Goal: Information Seeking & Learning: Learn about a topic

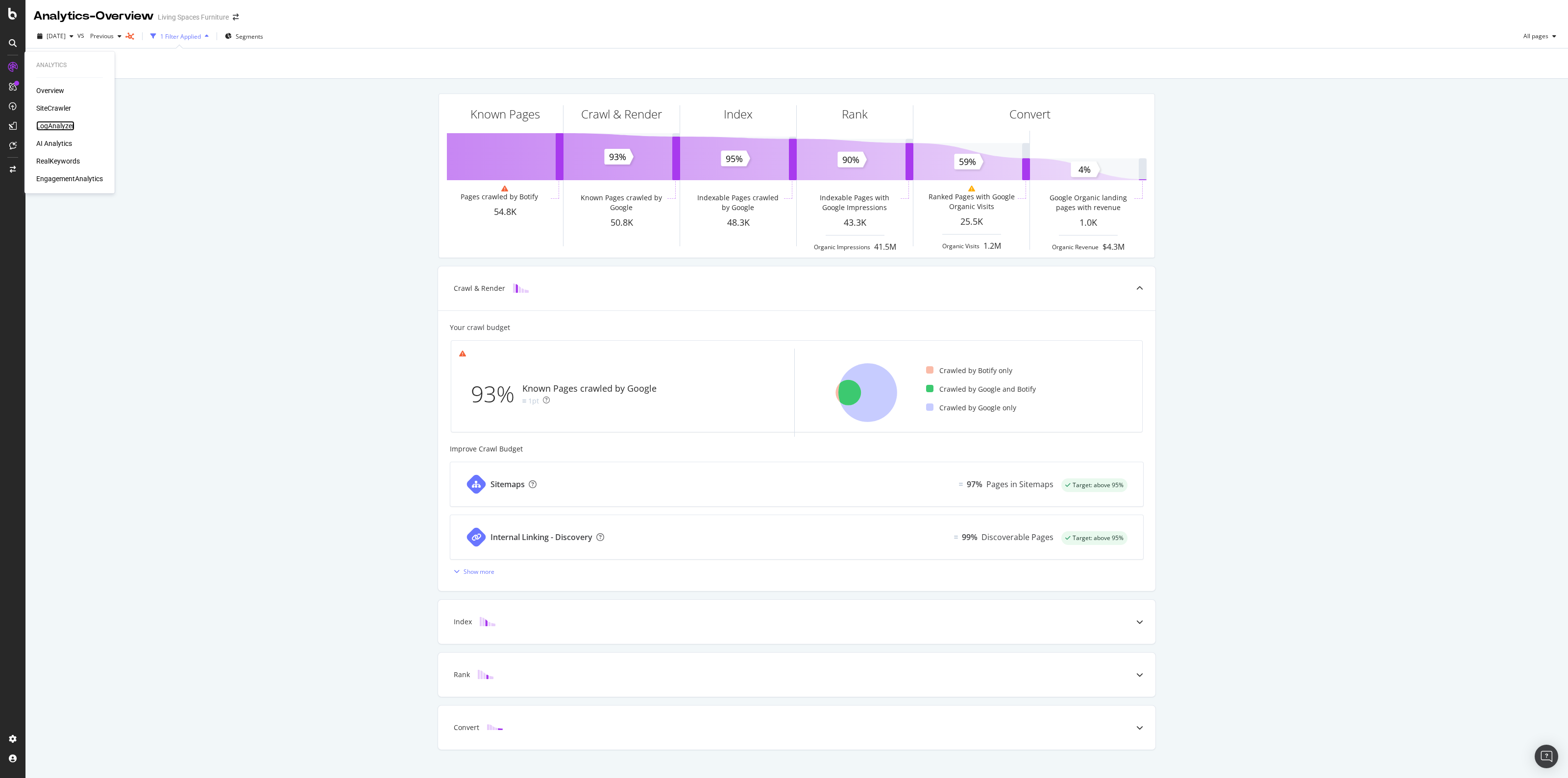
click at [62, 126] on div "LogAnalyzer" at bounding box center [55, 126] width 38 height 10
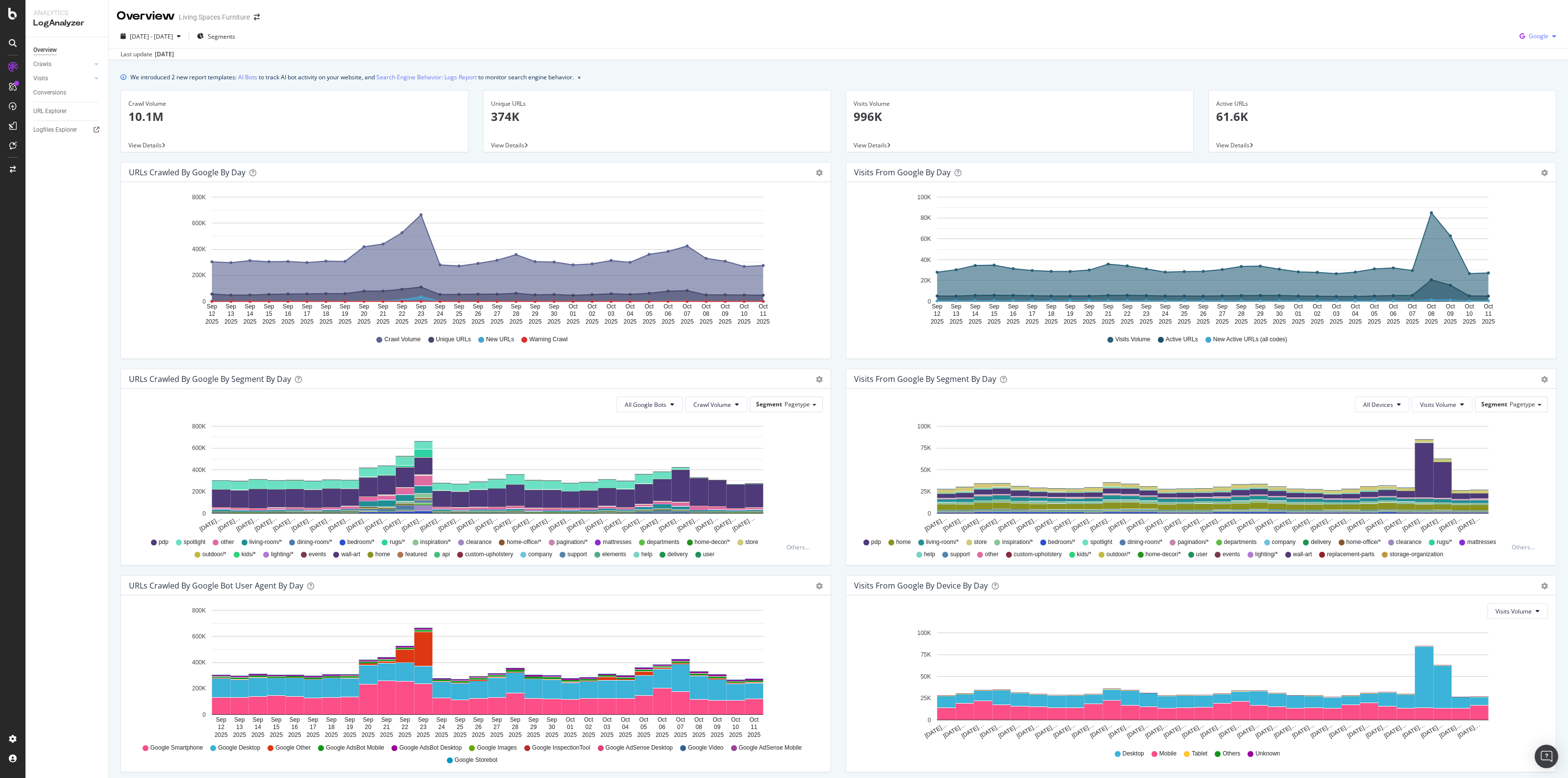
click at [1532, 36] on span "Google" at bounding box center [1539, 36] width 20 height 9
click at [1523, 89] on span "OpenAI" at bounding box center [1536, 92] width 36 height 9
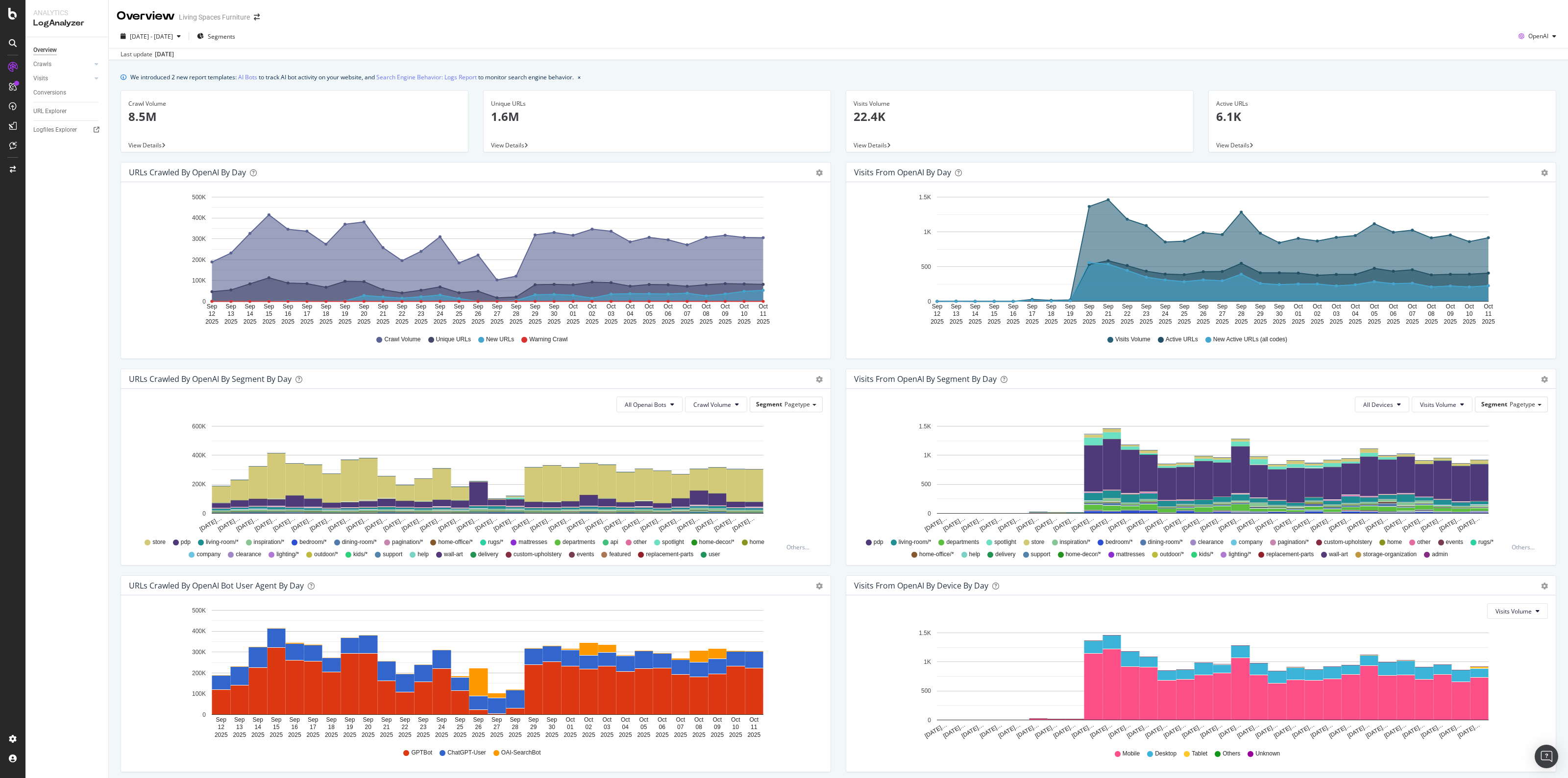
click at [1556, 500] on div "We introduced 2 new report templates: AI Bots to track AI bot activity on your …" at bounding box center [838, 438] width 1459 height 756
click at [1548, 38] on div "button" at bounding box center [1554, 36] width 12 height 6
click at [1534, 110] on span "Other AI Bots" at bounding box center [1535, 110] width 36 height 9
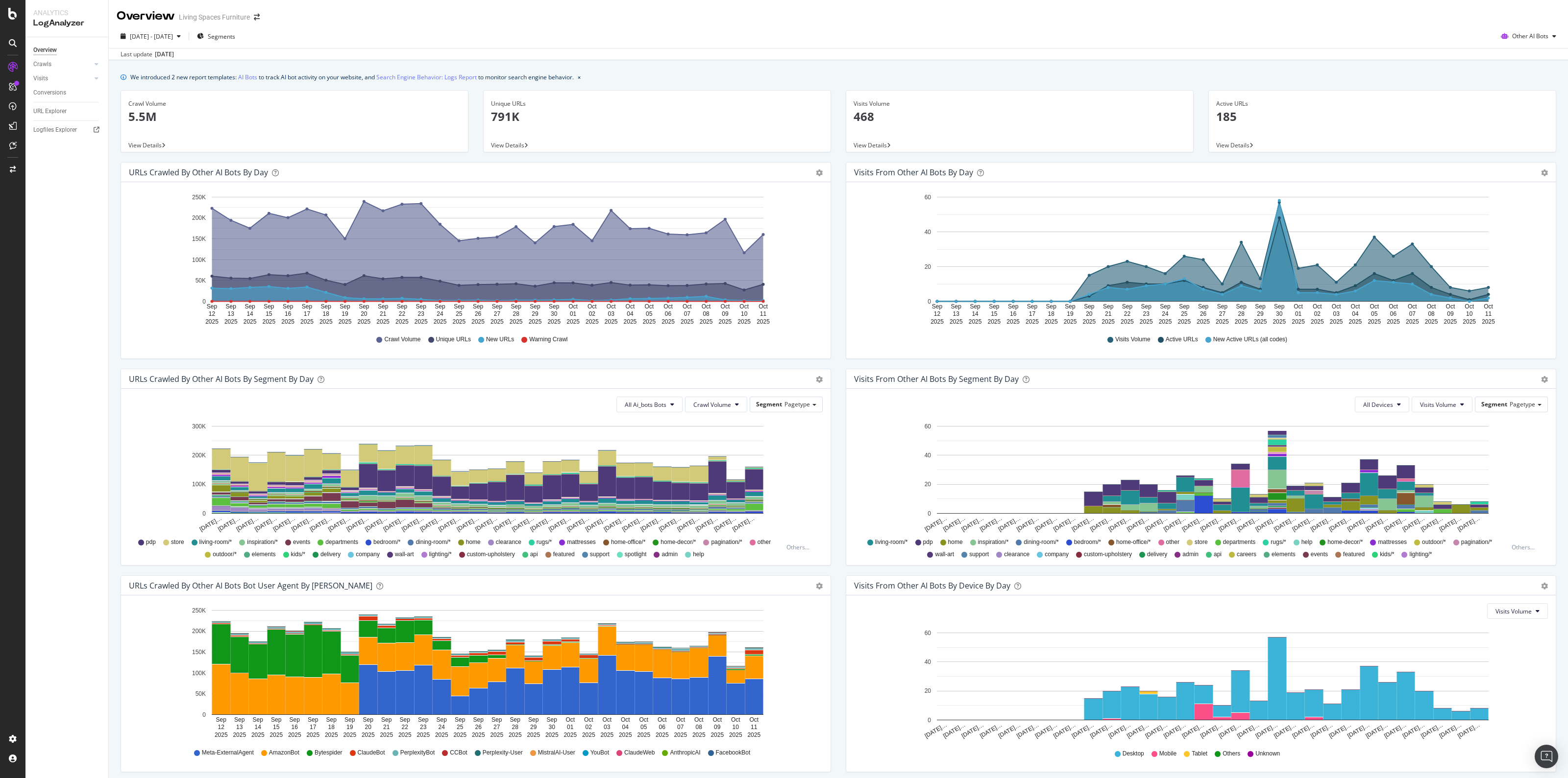
scroll to position [37, 0]
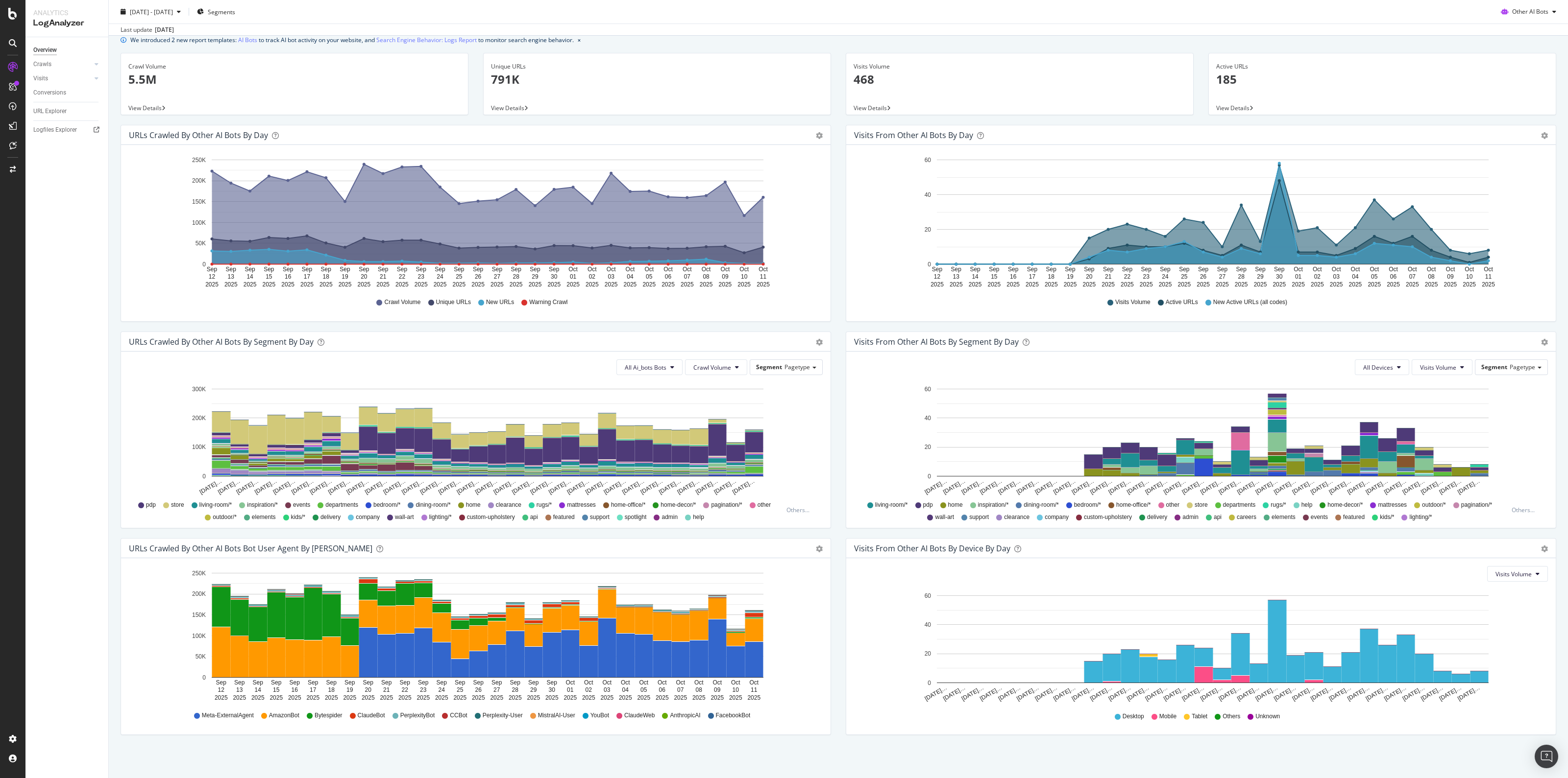
click at [1552, 519] on div "Visits from Other AI Bots By Segment By Day Timeline (by Value) Table All Devic…" at bounding box center [1201, 434] width 725 height 206
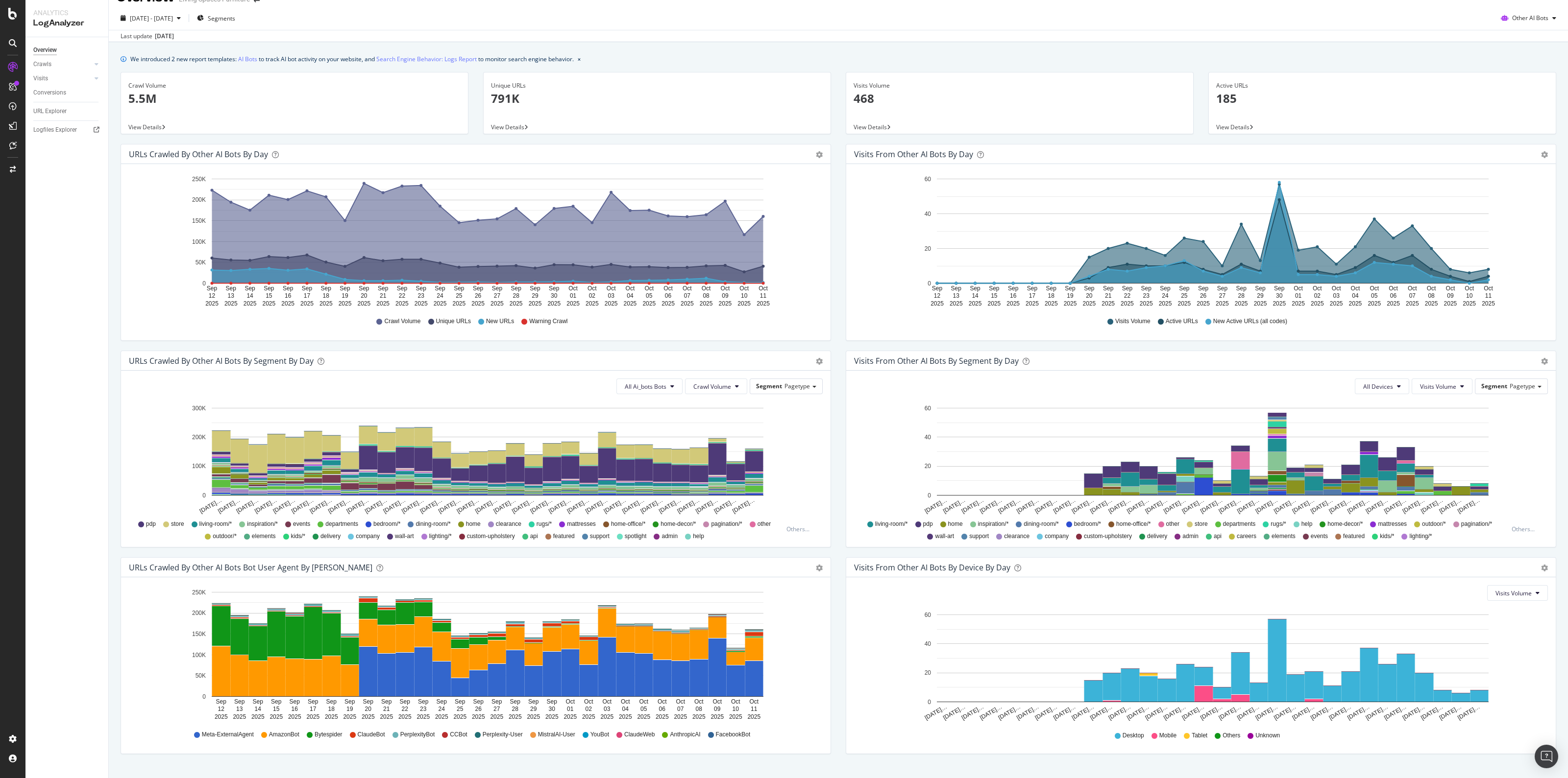
scroll to position [0, 0]
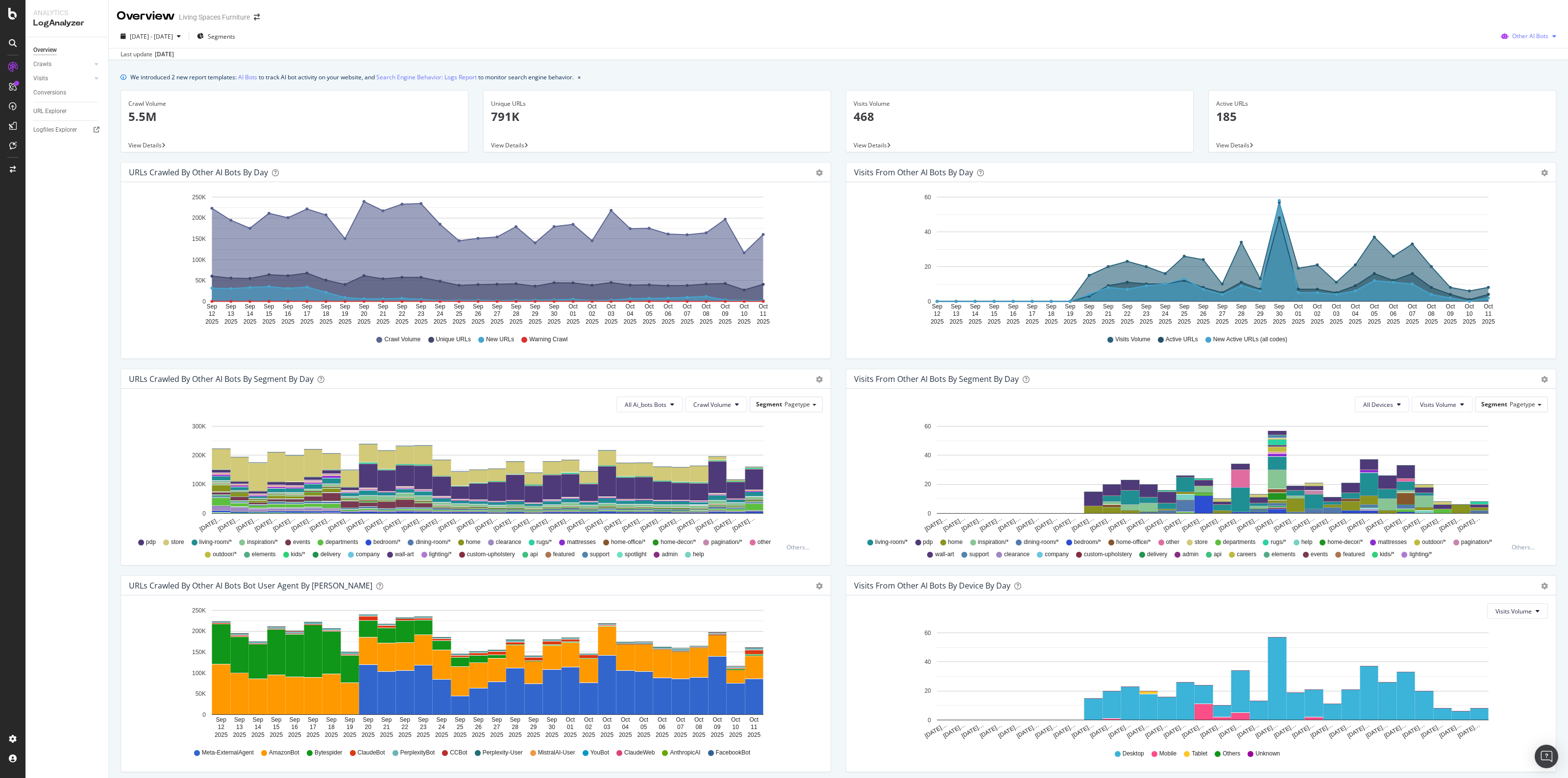
click at [1544, 31] on div "Other AI Bots" at bounding box center [1528, 36] width 63 height 15
click at [1539, 91] on span "OpenAI" at bounding box center [1531, 92] width 38 height 9
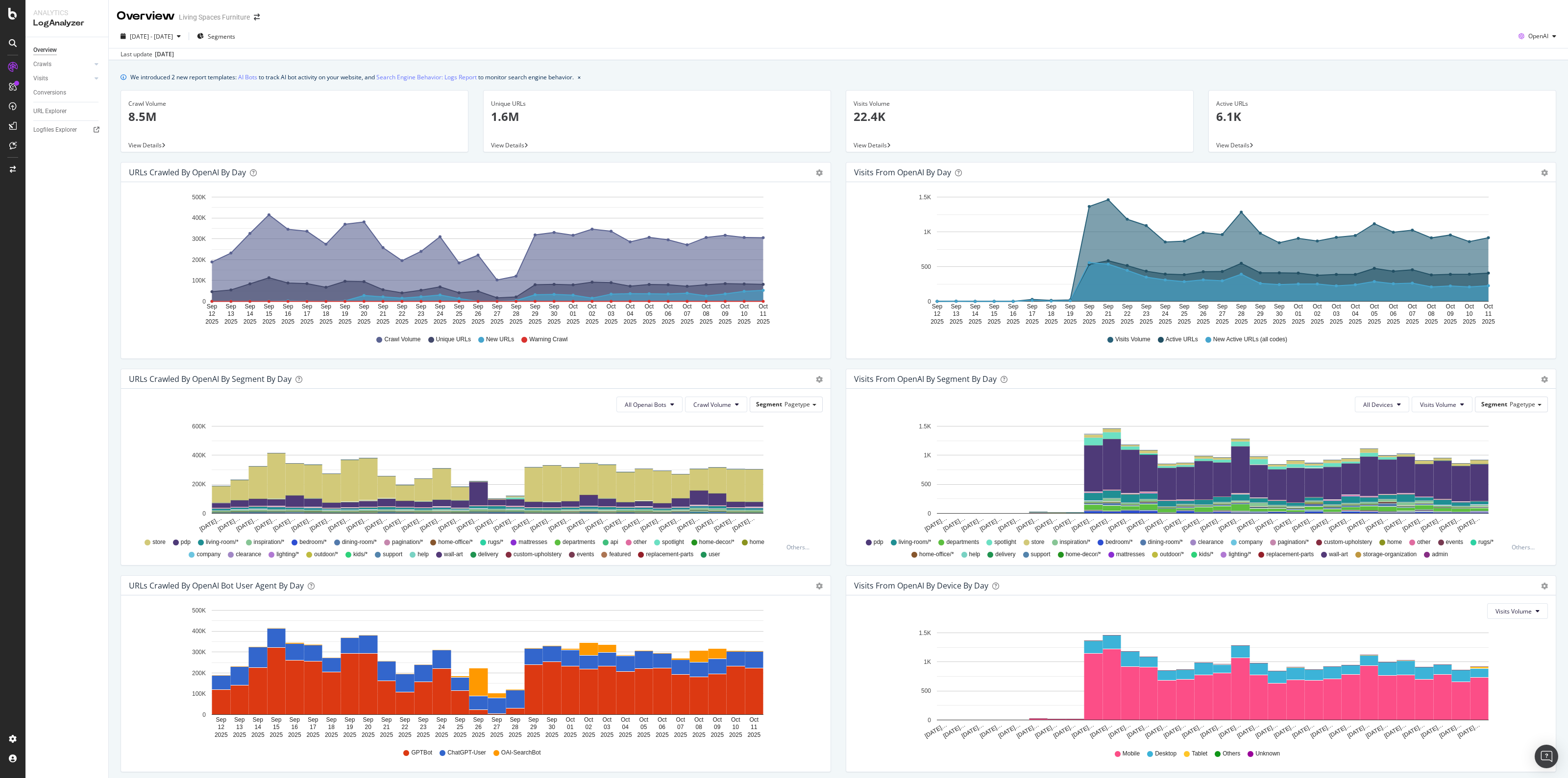
click at [1556, 494] on div "We introduced 2 new report templates: AI Bots to track AI bot activity on your …" at bounding box center [838, 438] width 1459 height 756
